Goal: Task Accomplishment & Management: Use online tool/utility

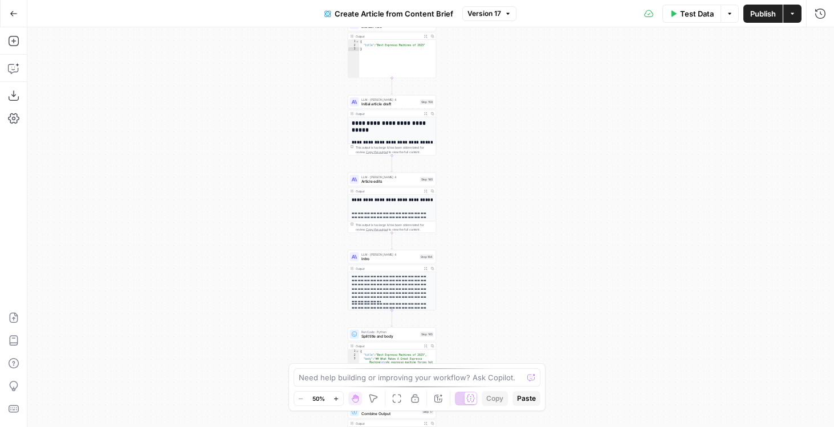
drag, startPoint x: 532, startPoint y: 242, endPoint x: 492, endPoint y: 173, distance: 79.7
click at [492, 173] on div "true false Workflow Input Settings Inputs Google Search Google Search Step 139 …" at bounding box center [430, 227] width 806 height 400
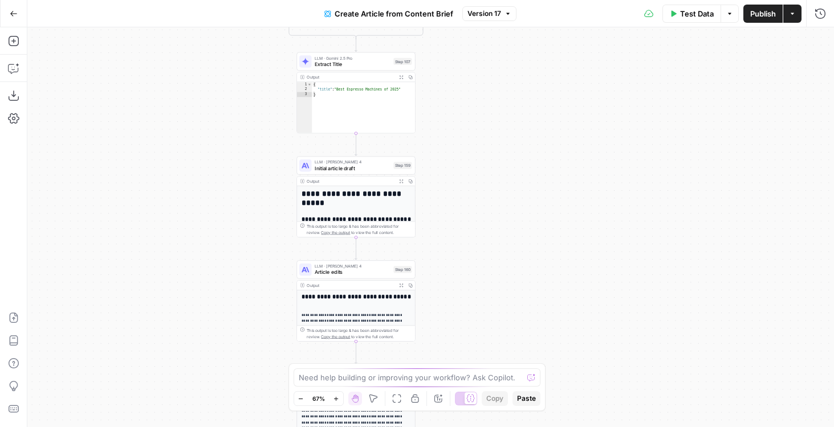
drag, startPoint x: 492, startPoint y: 124, endPoint x: 492, endPoint y: 246, distance: 121.4
click at [492, 246] on div "true false Workflow Input Settings Inputs Google Search Google Search Step 139 …" at bounding box center [430, 227] width 806 height 400
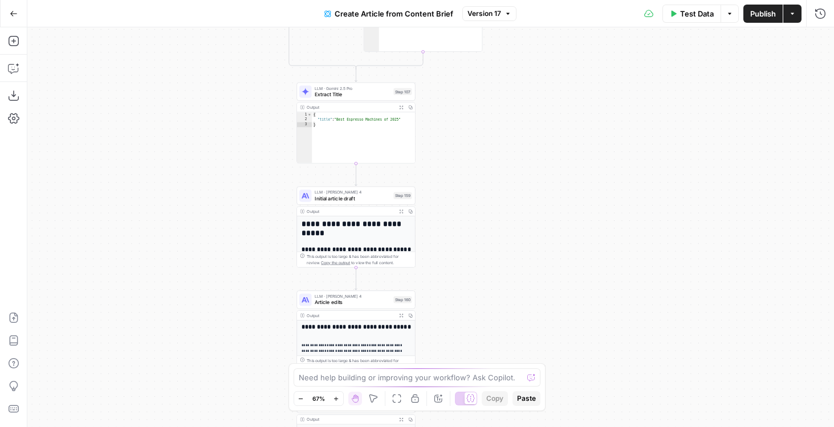
click at [337, 199] on span "Initial article draft" at bounding box center [353, 198] width 76 height 7
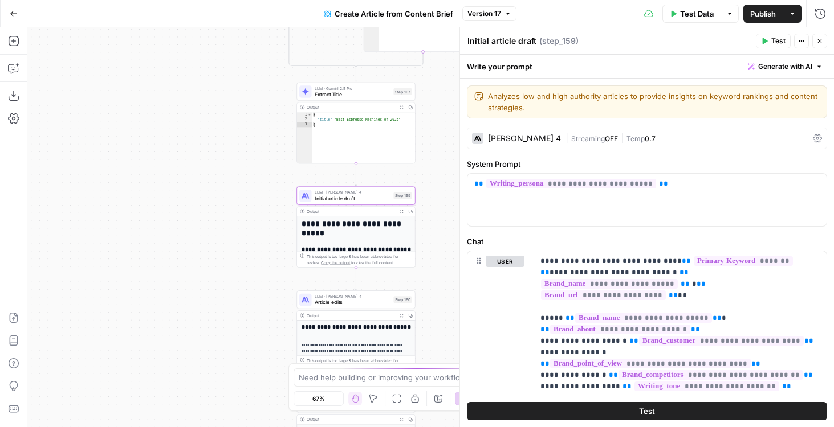
click at [586, 140] on span "Streaming" at bounding box center [588, 138] width 34 height 9
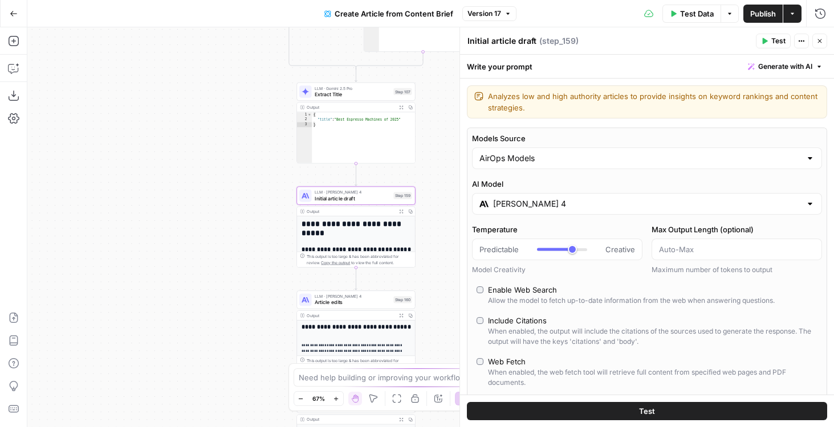
click at [507, 210] on div "Claude Sonnet 4" at bounding box center [647, 204] width 350 height 22
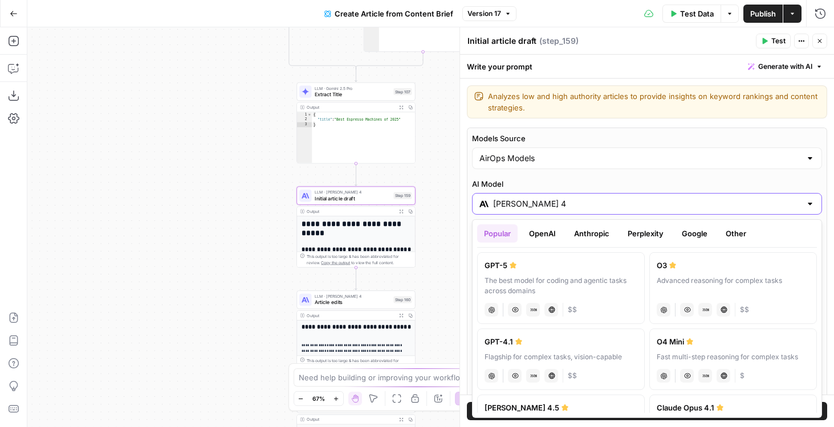
scroll to position [41, 0]
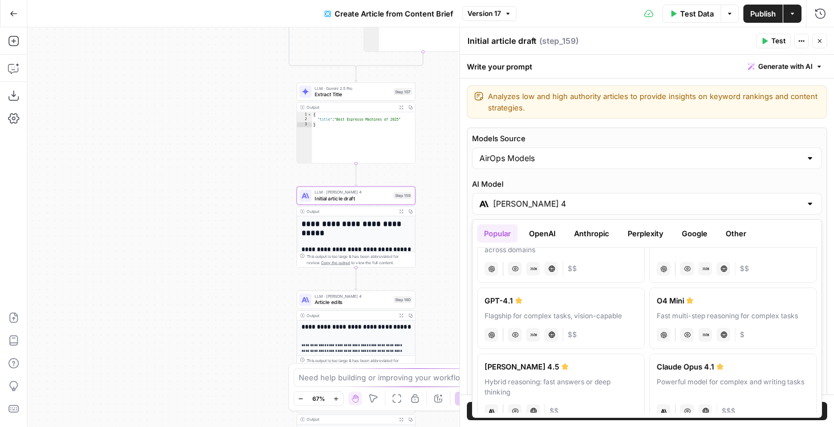
click at [529, 370] on div "Claude Sonnet 4.5" at bounding box center [560, 366] width 153 height 11
type input "Claude Sonnet 4.5"
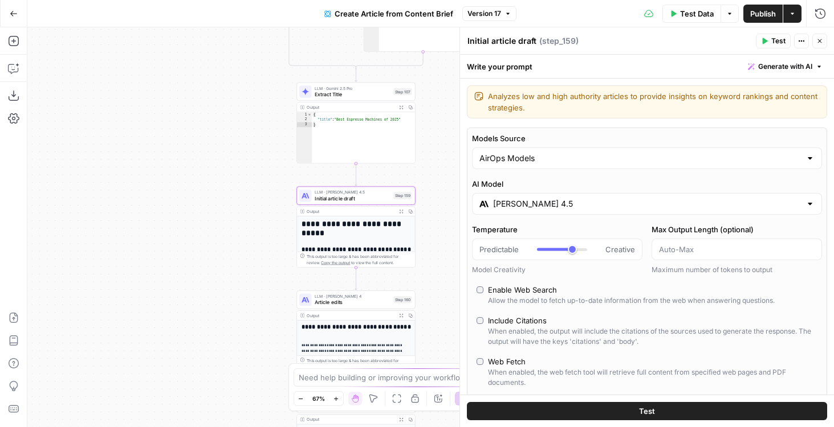
click at [329, 303] on span "Article edits" at bounding box center [353, 302] width 76 height 7
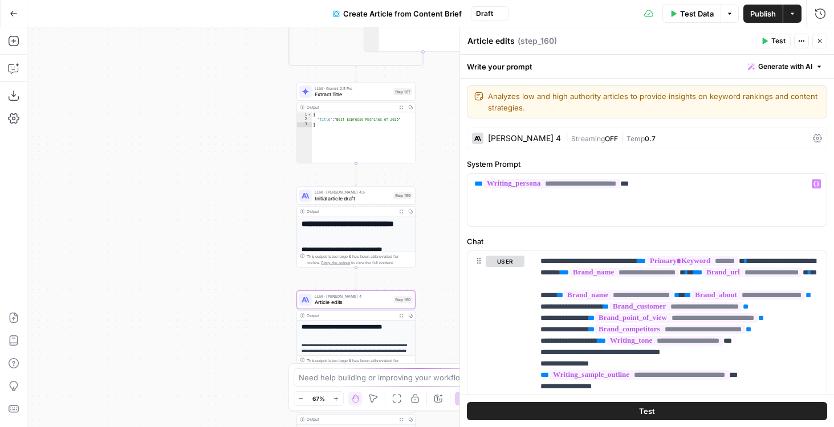
click at [539, 147] on div "Claude Sonnet 4 | Streaming OFF | Temp 0.7" at bounding box center [647, 139] width 360 height 22
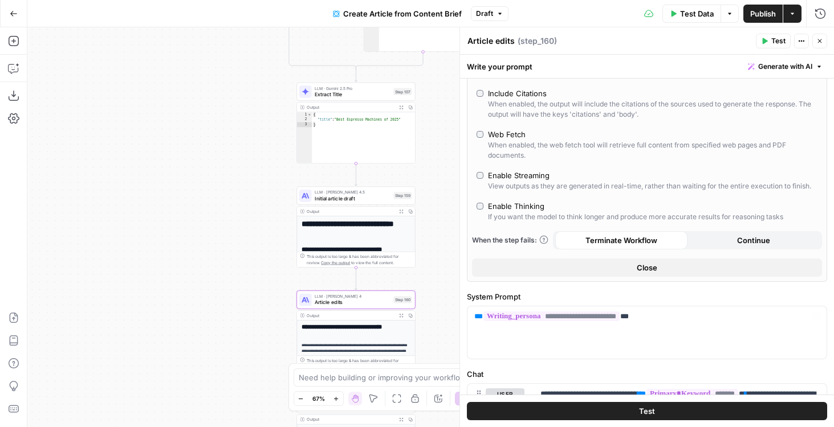
scroll to position [0, 0]
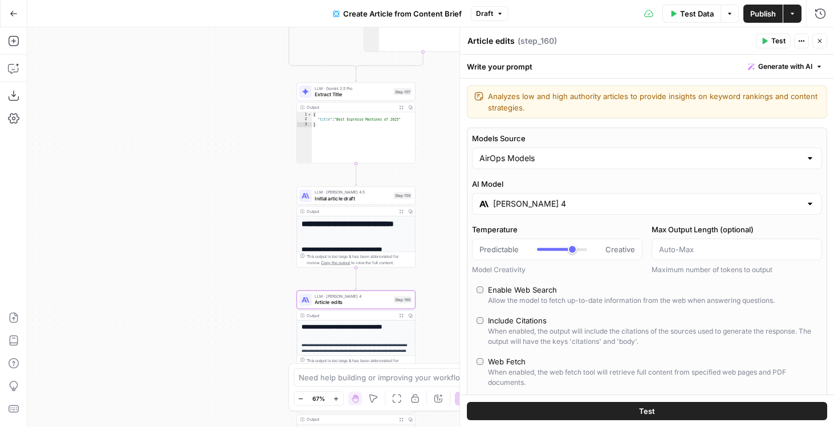
click at [558, 210] on div "Claude Sonnet 4" at bounding box center [647, 204] width 350 height 22
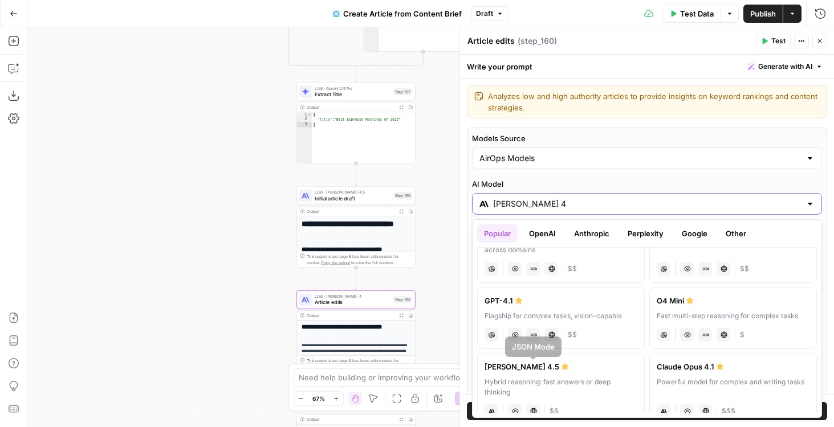
scroll to position [40, 0]
click at [538, 379] on div "Hybrid reasoning: fast answers or deep thinking" at bounding box center [560, 388] width 153 height 21
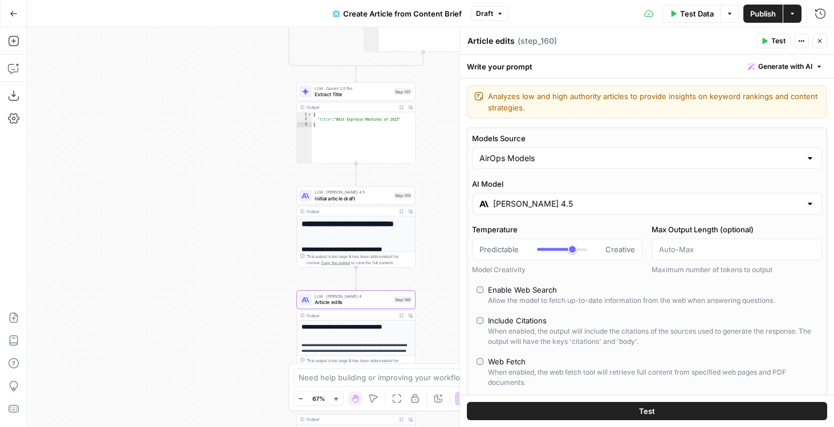
type input "Claude Sonnet 4.5"
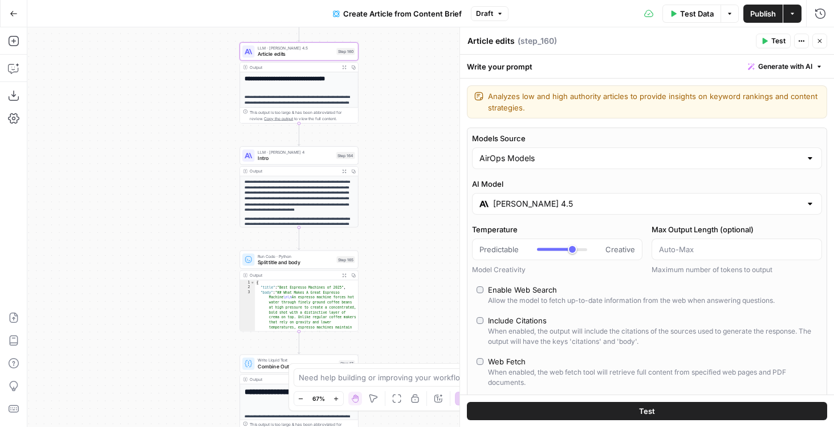
drag, startPoint x: 182, startPoint y: 146, endPoint x: 170, endPoint y: 64, distance: 83.0
click at [170, 64] on div "true false Workflow Input Settings Inputs Google Search Google Search Step 139 …" at bounding box center [430, 227] width 806 height 400
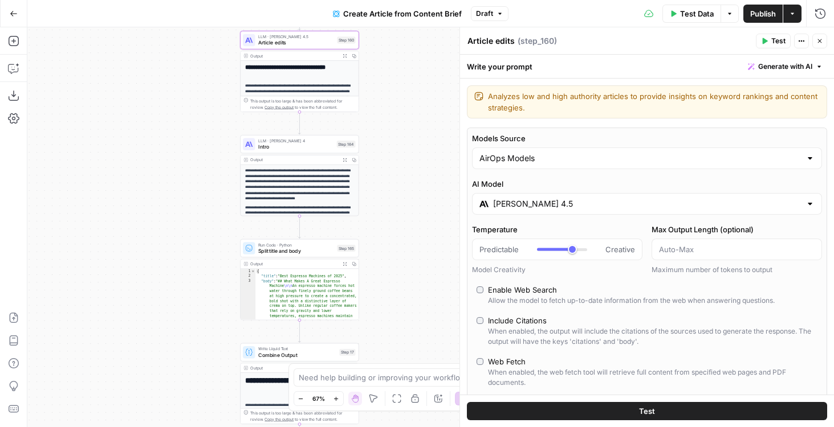
drag, startPoint x: 169, startPoint y: 208, endPoint x: 173, endPoint y: 174, distance: 33.9
click at [173, 174] on div "true false Workflow Input Settings Inputs Google Search Google Search Step 139 …" at bounding box center [430, 227] width 806 height 400
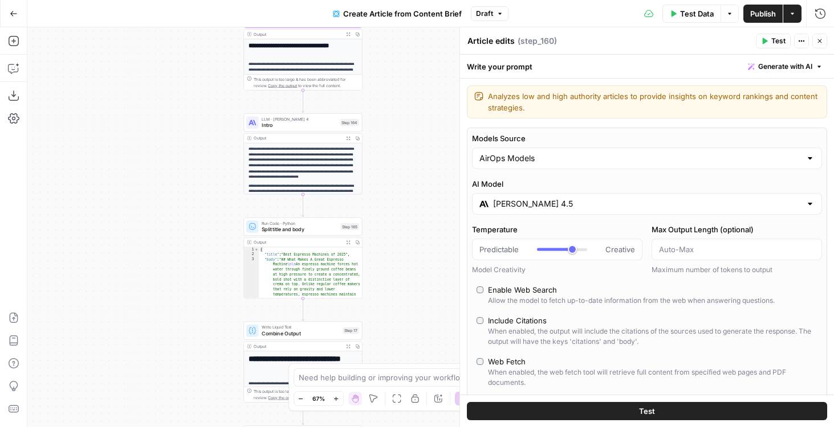
click at [264, 128] on span "Intro" at bounding box center [299, 124] width 75 height 7
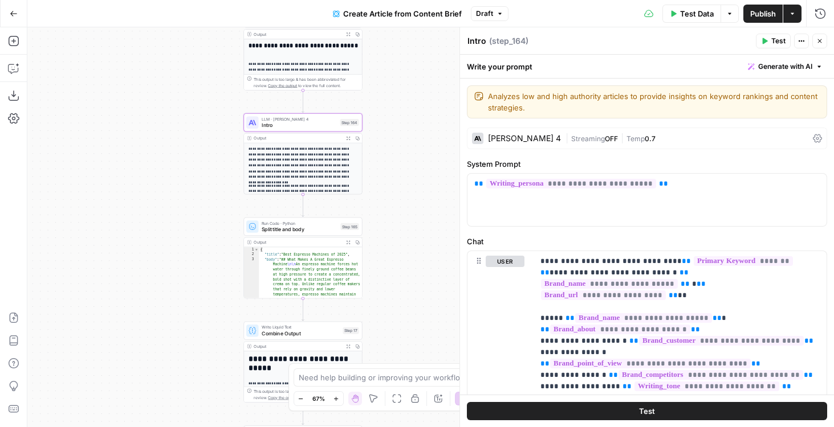
click at [557, 144] on div "Claude Sonnet 4 | Streaming OFF | Temp 0.7" at bounding box center [647, 139] width 360 height 22
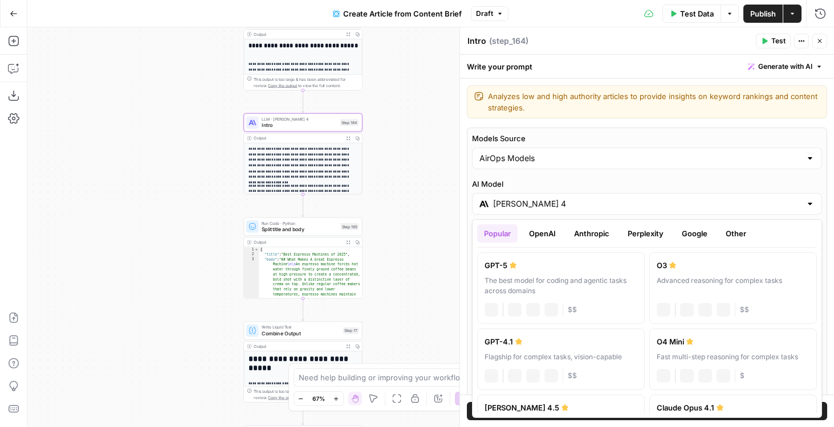
click at [546, 201] on input "Claude Sonnet 4" at bounding box center [647, 203] width 308 height 11
click at [561, 406] on icon at bounding box center [564, 408] width 7 height 7
type input "Claude Sonnet 4.5"
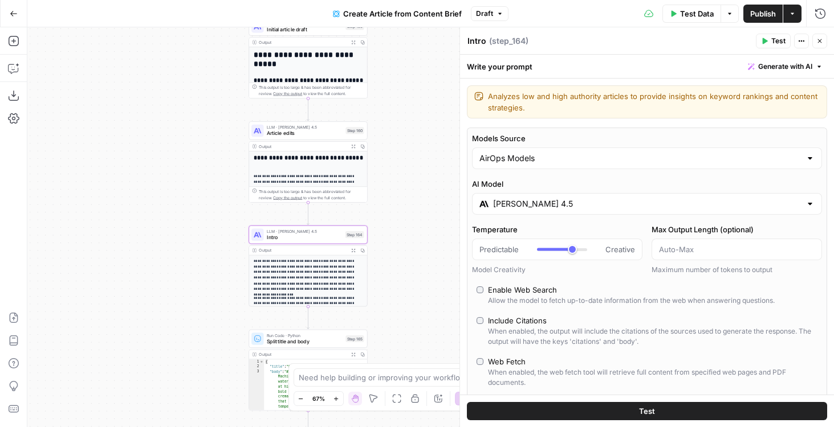
drag, startPoint x: 172, startPoint y: 189, endPoint x: 197, endPoint y: 454, distance: 265.5
click at [197, 427] on html "AirOps Administrative New Home Browse Insights Opportunities Your Data Flightpa…" at bounding box center [417, 213] width 834 height 427
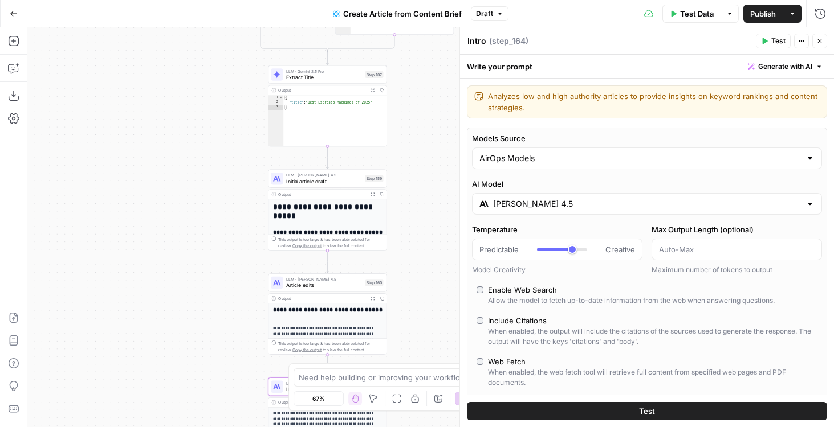
drag, startPoint x: 201, startPoint y: 175, endPoint x: 198, endPoint y: 447, distance: 272.4
click at [198, 427] on html "AirOps Administrative New Home Browse Insights Opportunities Your Data Flightpa…" at bounding box center [417, 213] width 834 height 427
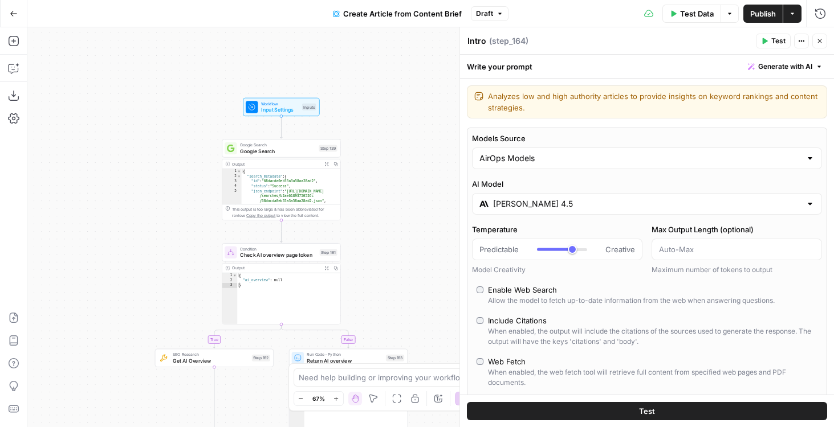
drag, startPoint x: 195, startPoint y: 136, endPoint x: 150, endPoint y: 295, distance: 165.4
click at [150, 293] on div "true false Workflow Input Settings Inputs Google Search Google Search Step 139 …" at bounding box center [430, 227] width 806 height 400
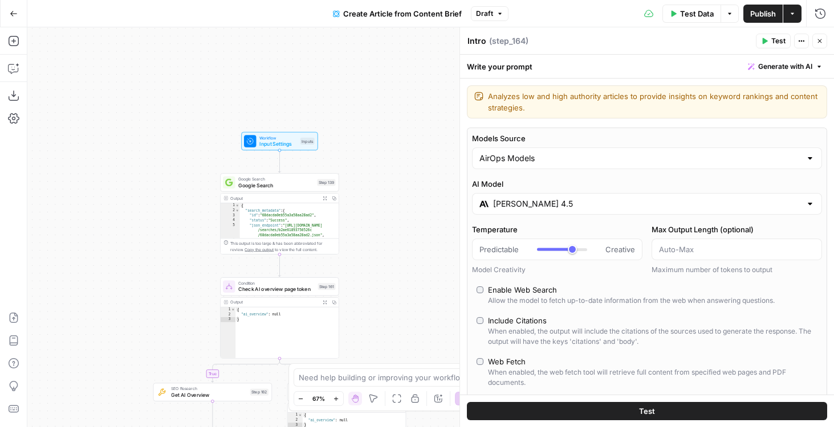
click at [744, 10] on button "Publish" at bounding box center [762, 14] width 39 height 18
click at [14, 47] on button "Add Steps" at bounding box center [14, 41] width 18 height 18
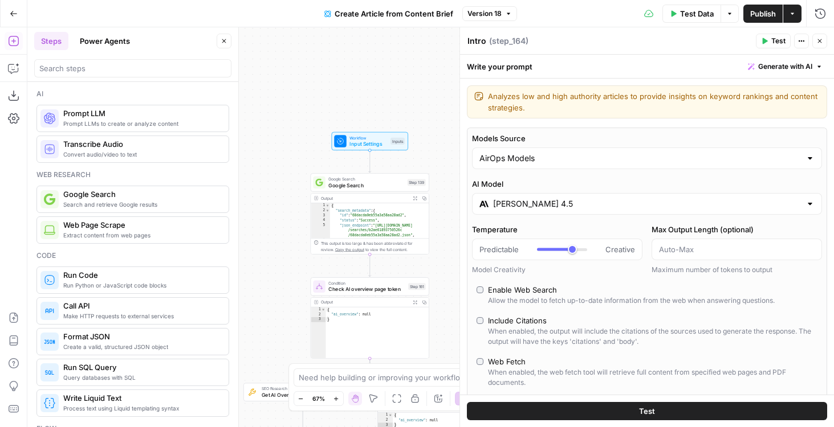
click at [92, 44] on button "Power Agents" at bounding box center [105, 41] width 64 height 18
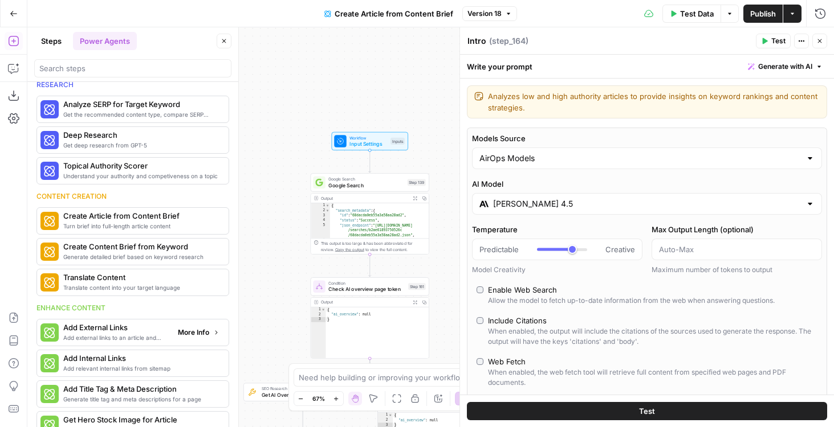
scroll to position [0, 0]
